Goal: Information Seeking & Learning: Learn about a topic

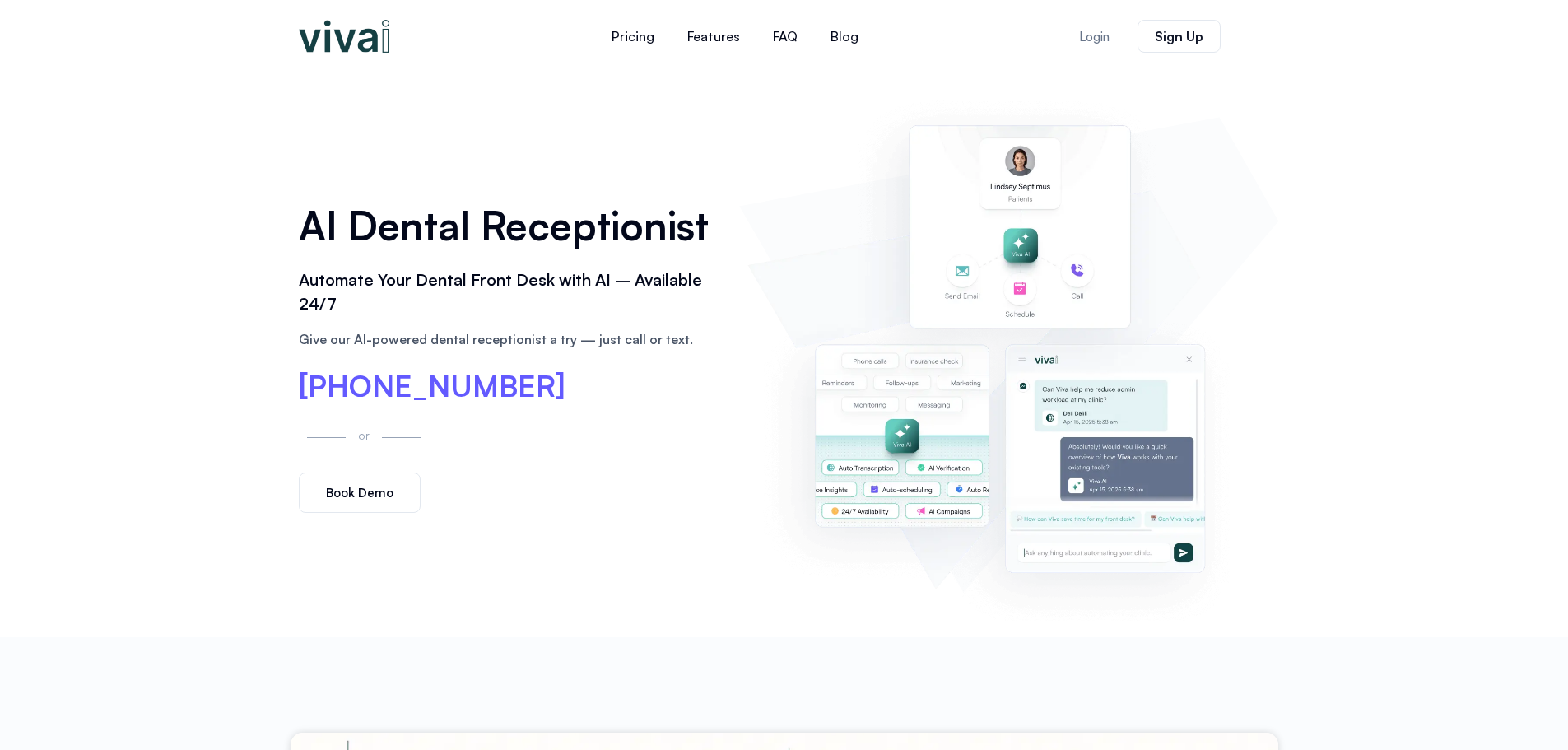
click at [358, 37] on img at bounding box center [344, 35] width 91 height 33
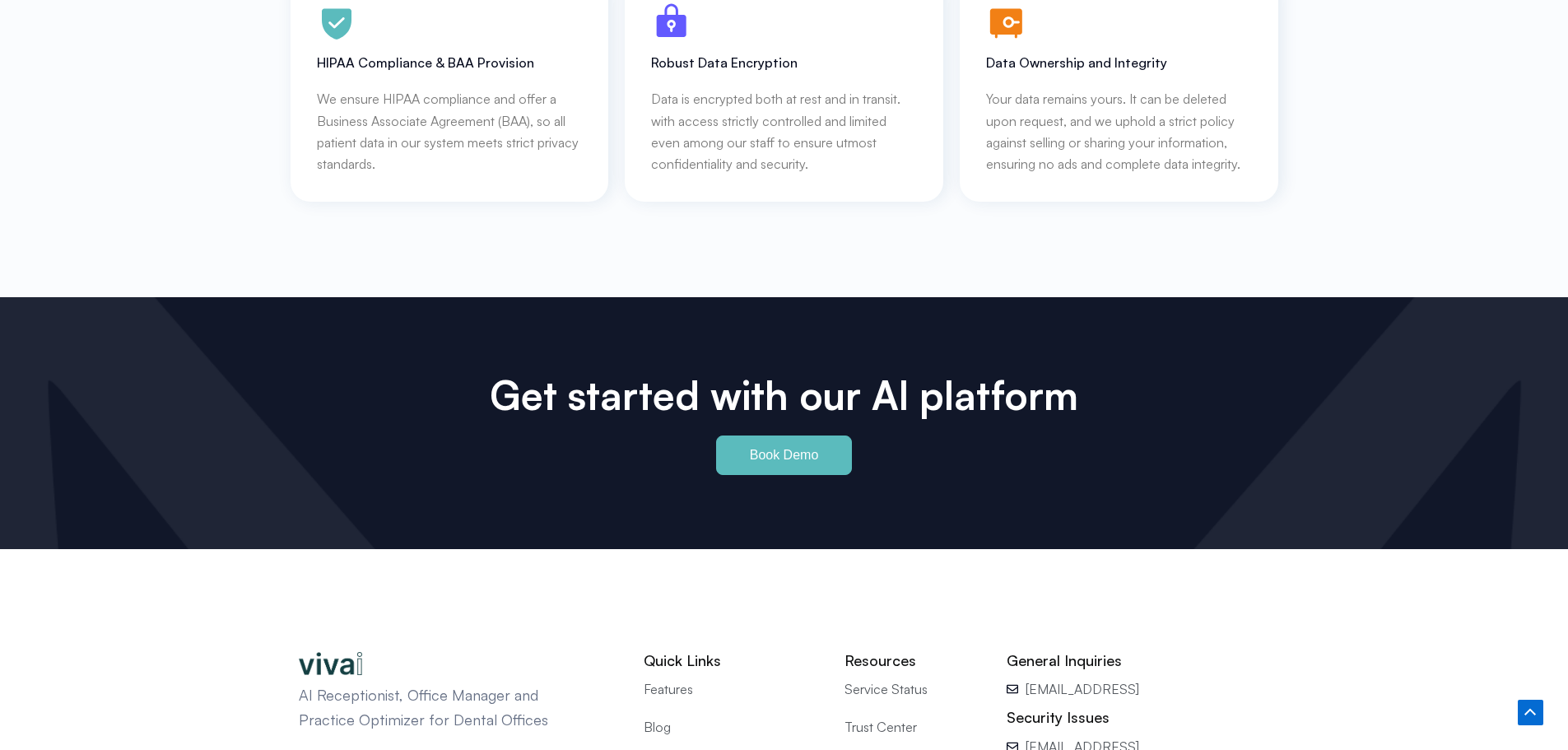
scroll to position [7682, 0]
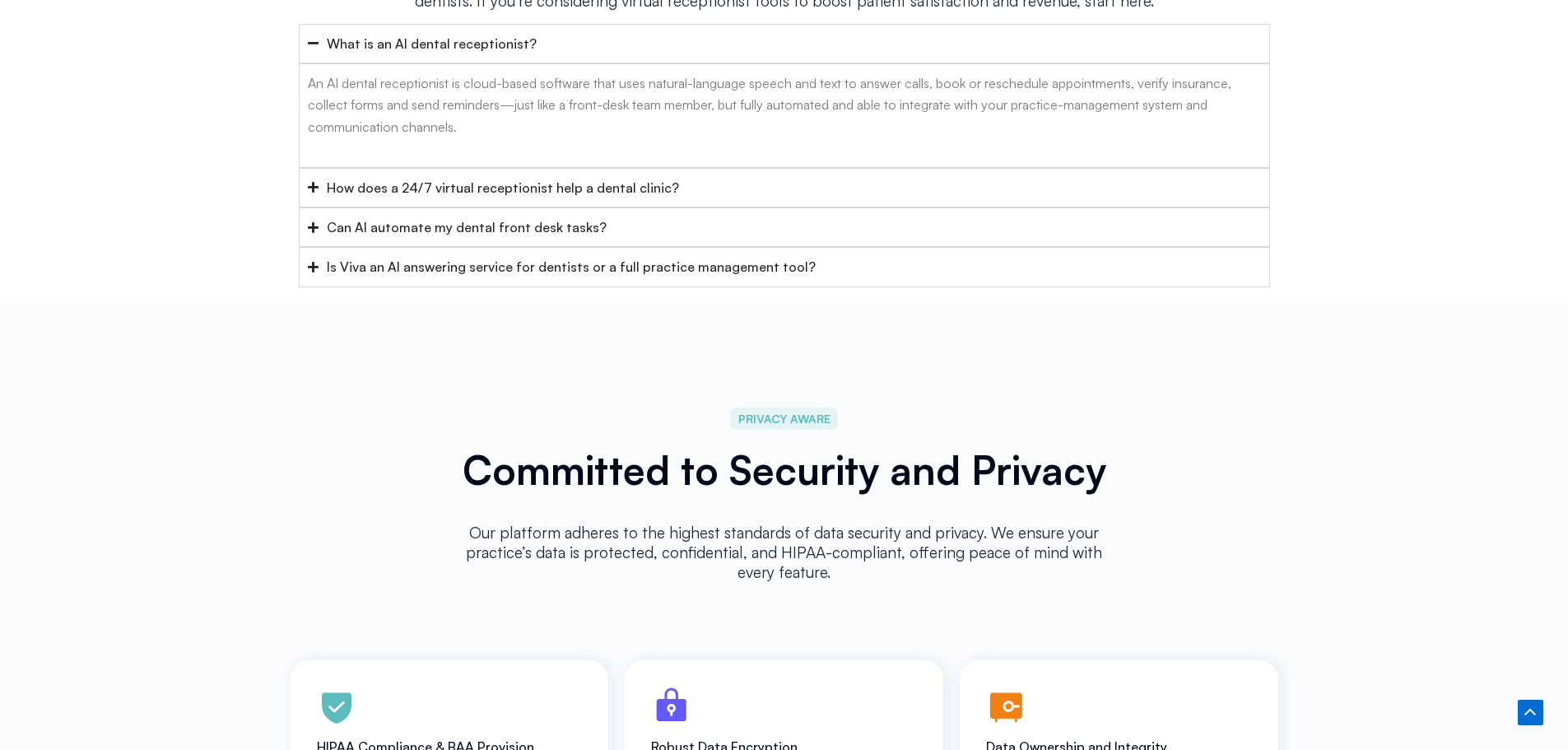
scroll to position [7682, 0]
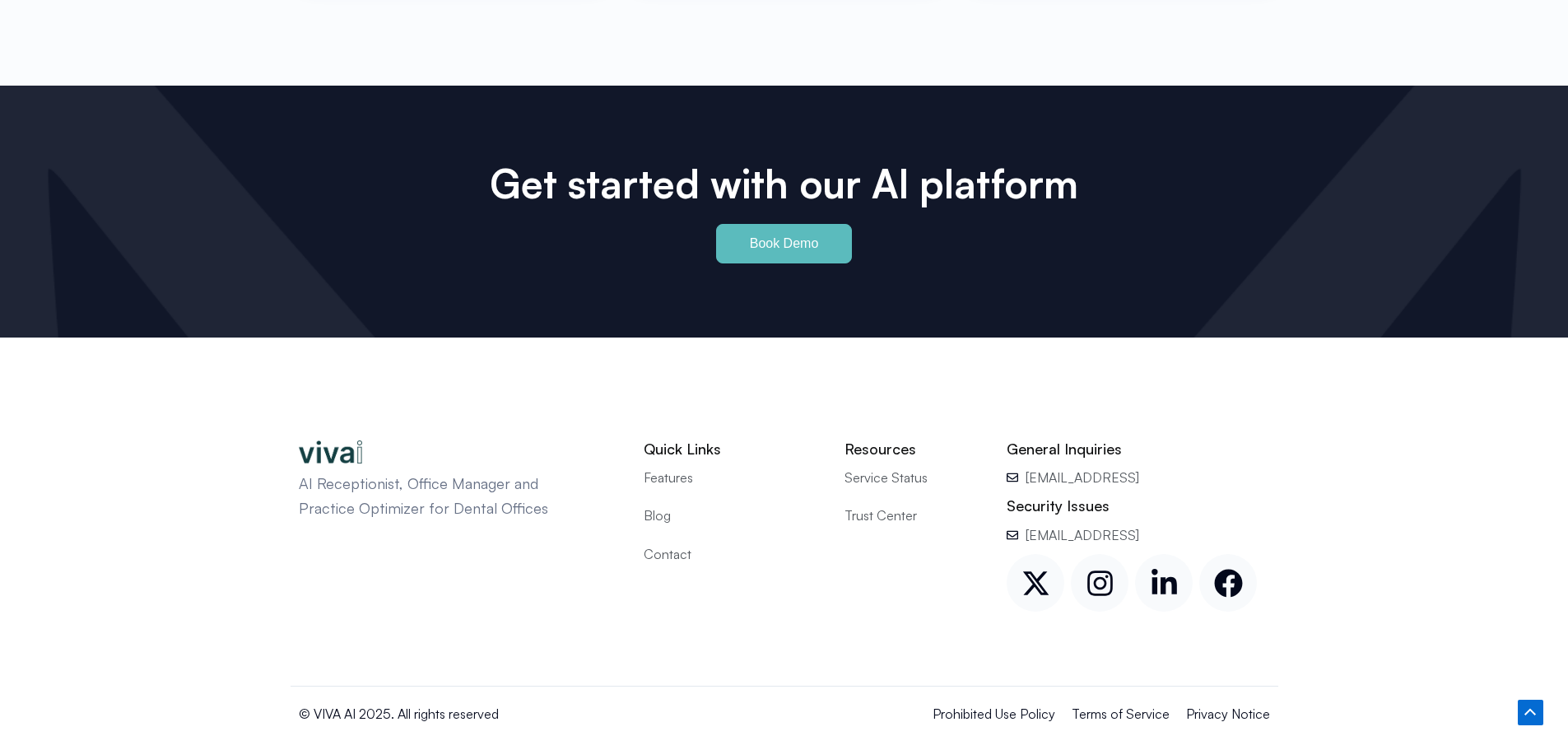
click at [668, 544] on span "Contact" at bounding box center [668, 554] width 48 height 21
click at [660, 505] on span "Blog" at bounding box center [657, 516] width 27 height 21
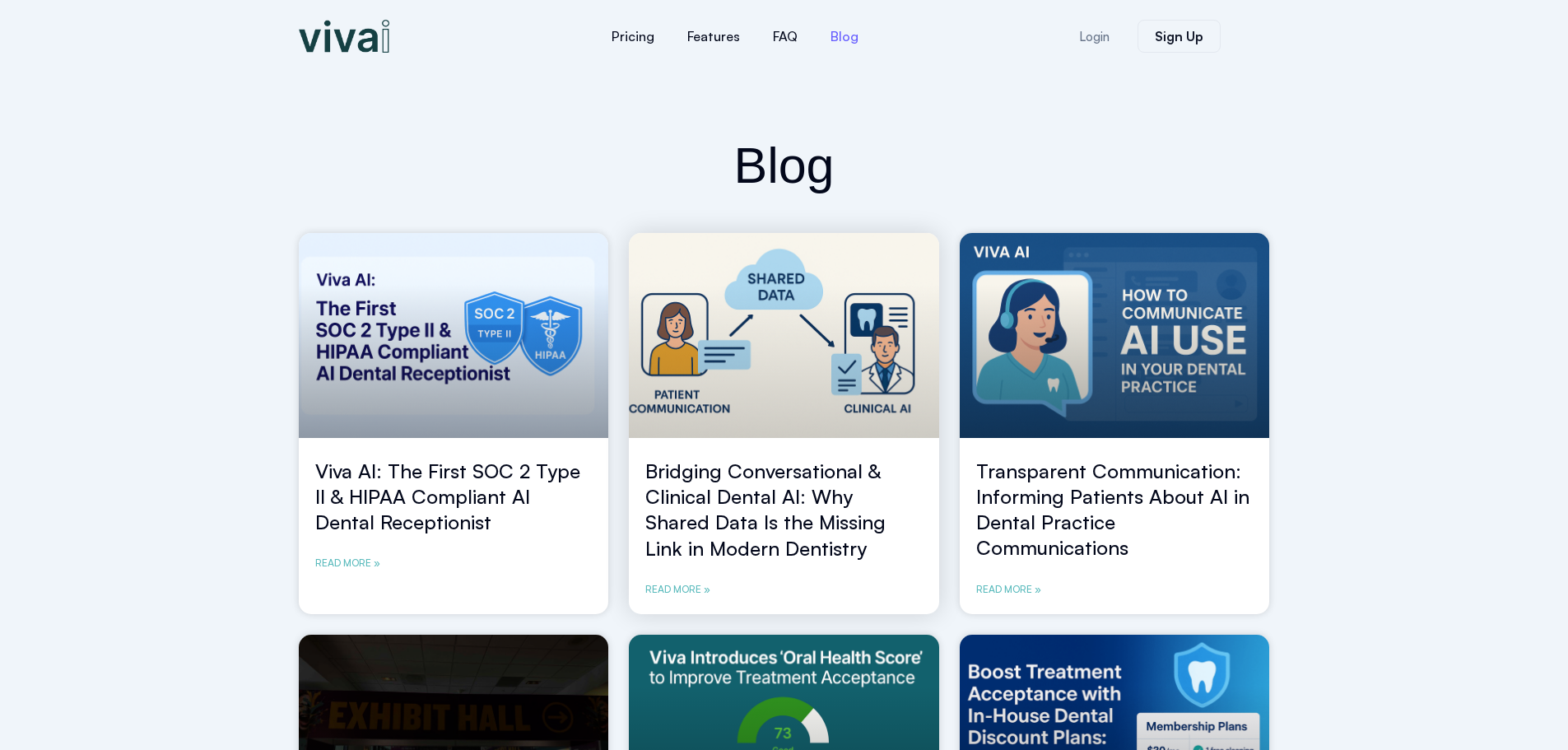
click at [782, 516] on link "Bridging Conversational & Clinical Dental AI: Why Shared Data Is the Missing Li…" at bounding box center [766, 510] width 240 height 102
